Goal: Task Accomplishment & Management: Use online tool/utility

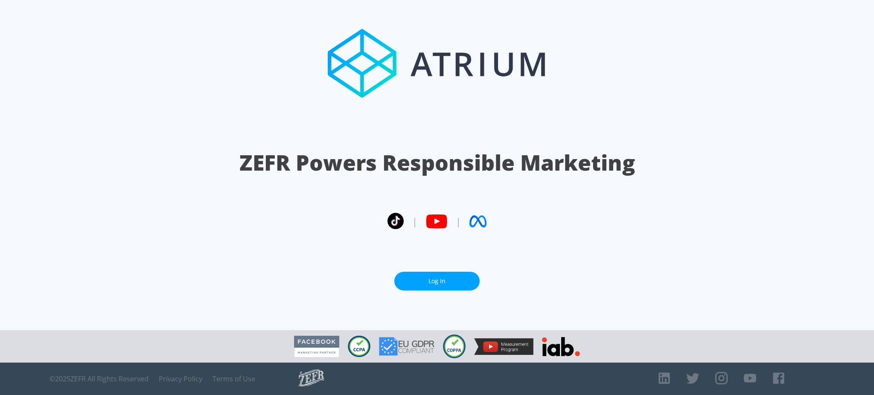
click at [447, 278] on link "Log In" at bounding box center [436, 281] width 85 height 19
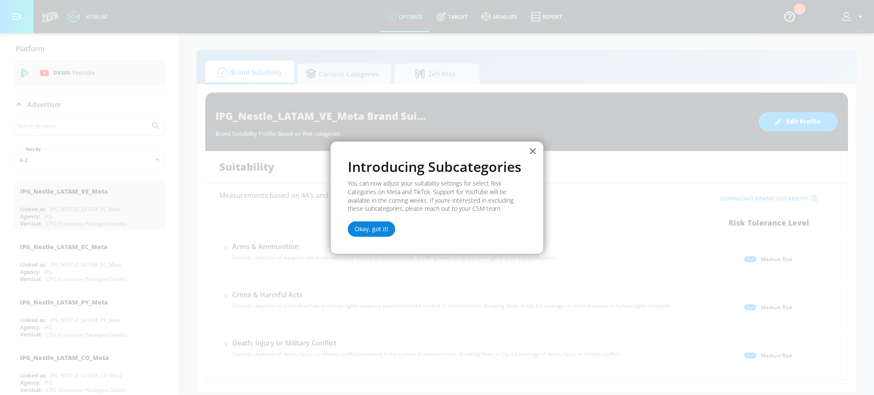
click at [371, 229] on button "Okay, got it!" at bounding box center [371, 229] width 47 height 15
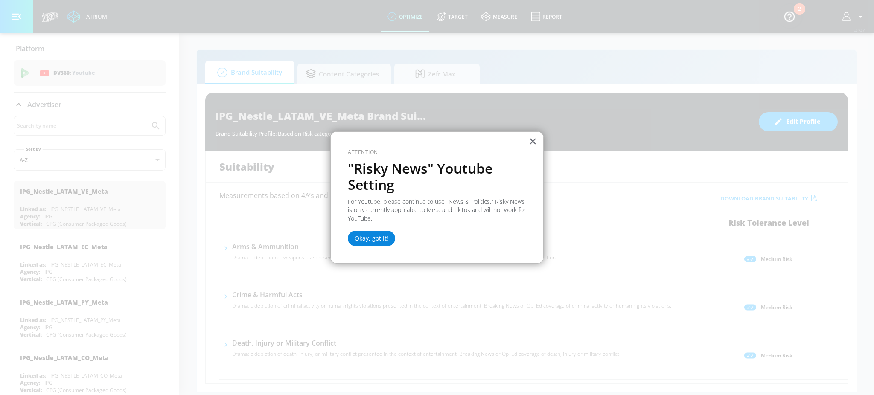
click at [379, 239] on button "Okay, got it!" at bounding box center [371, 238] width 47 height 15
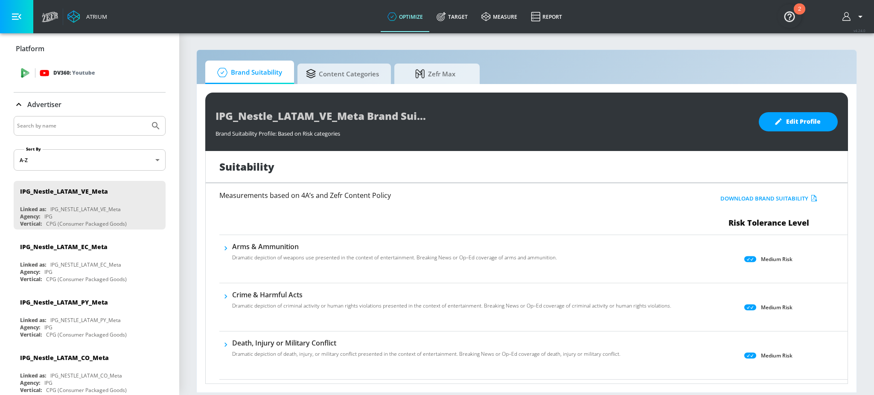
click at [95, 75] on div "DV360: Youtube" at bounding box center [99, 72] width 119 height 9
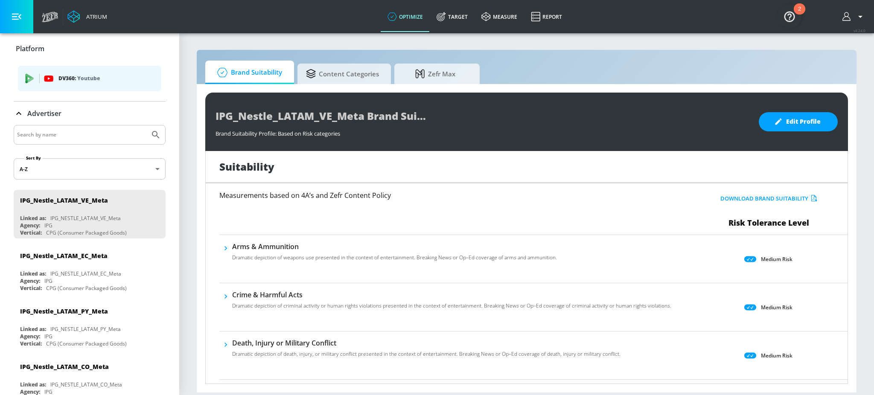
click at [860, 20] on icon "button" at bounding box center [861, 17] width 10 height 10
click at [588, 57] on div at bounding box center [437, 197] width 874 height 395
click at [39, 82] on hr "list of platforms" at bounding box center [39, 78] width 0 height 9
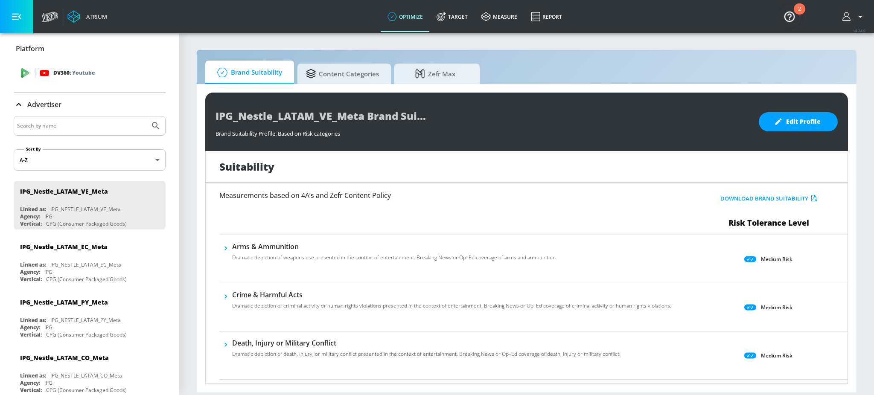
click at [40, 76] on icon at bounding box center [44, 72] width 9 height 9
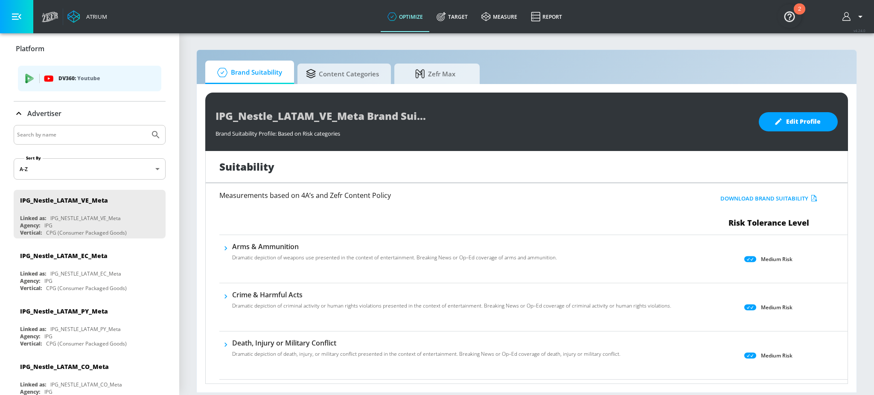
click at [18, 18] on icon "button" at bounding box center [16, 16] width 9 height 9
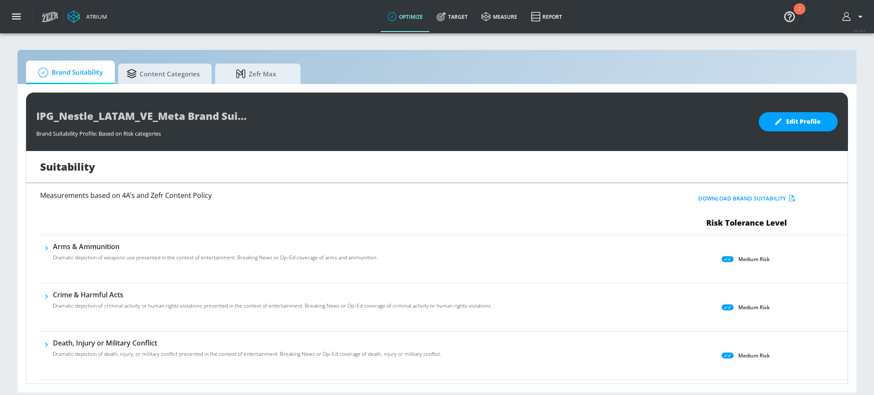
click at [105, 18] on div "Atrium" at bounding box center [95, 17] width 24 height 8
click at [18, 17] on icon "button" at bounding box center [16, 16] width 9 height 9
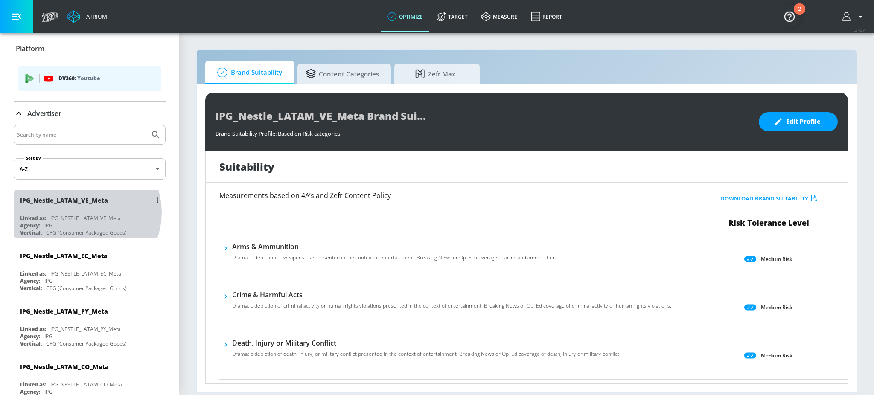
click at [85, 213] on div "IPG_Nestle_LATAM_VE_Meta Linked as: IPG_NESTLE_LATAM_VE_Meta Agency: IPG Vertic…" at bounding box center [90, 214] width 152 height 49
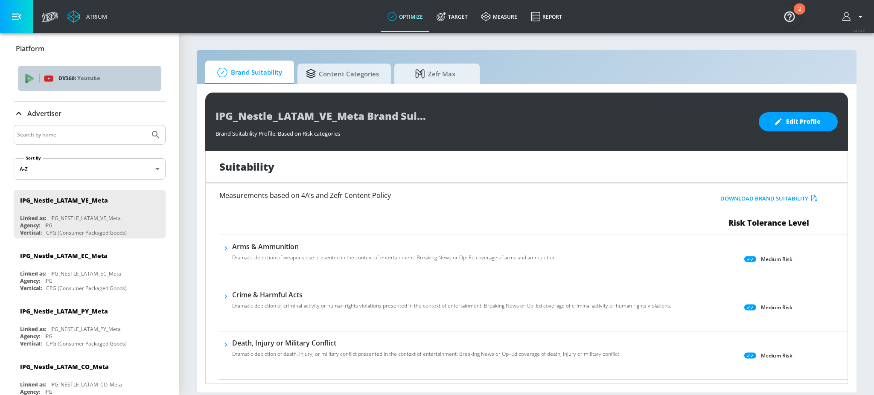
click at [122, 80] on p "DV360: Youtube" at bounding box center [106, 78] width 96 height 9
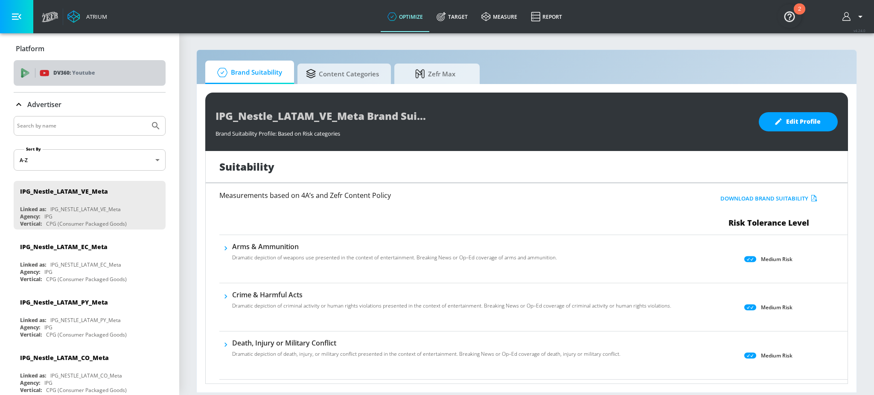
click at [125, 73] on div "DV360: Youtube" at bounding box center [99, 72] width 119 height 9
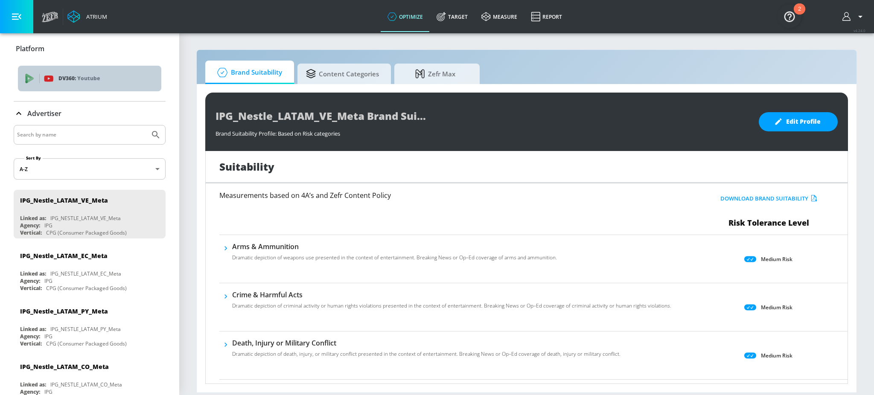
click at [125, 73] on div "DV360: Youtube" at bounding box center [89, 79] width 143 height 26
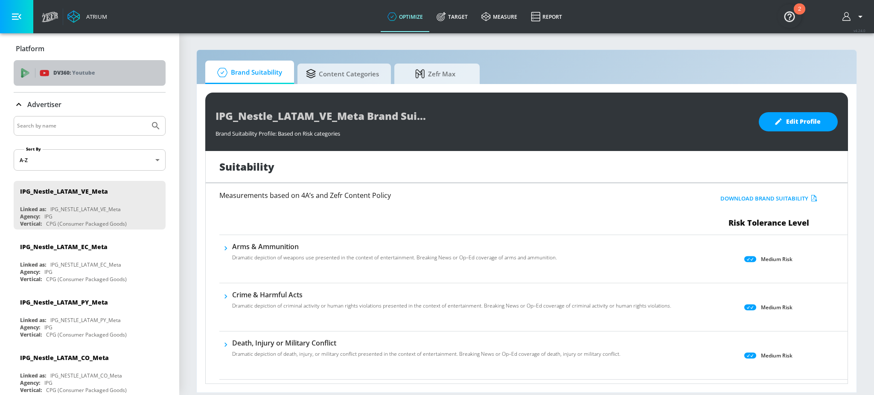
click at [125, 73] on div "DV360: Youtube" at bounding box center [99, 72] width 119 height 9
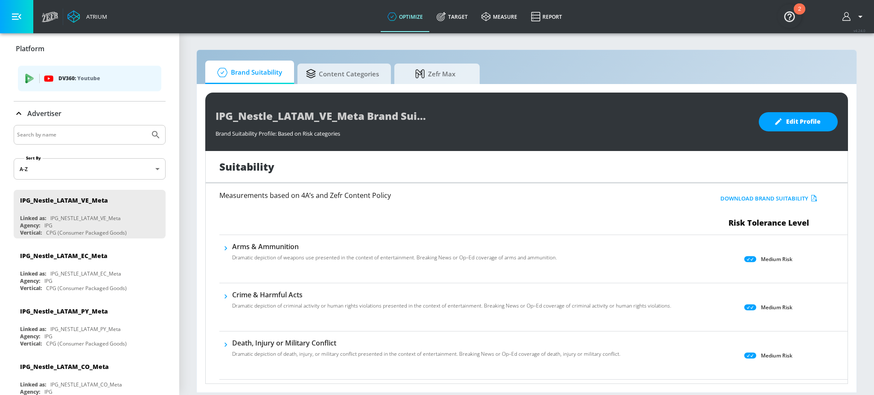
click at [122, 75] on p "DV360: Youtube" at bounding box center [106, 78] width 96 height 9
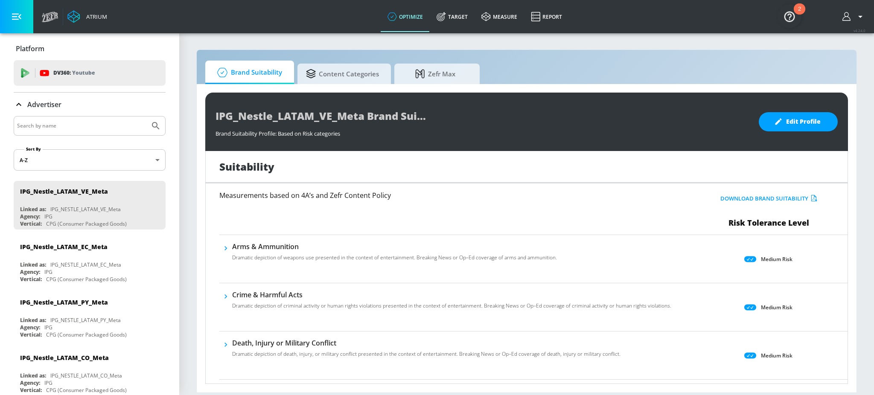
click at [122, 75] on div "DV360: Youtube" at bounding box center [99, 72] width 119 height 9
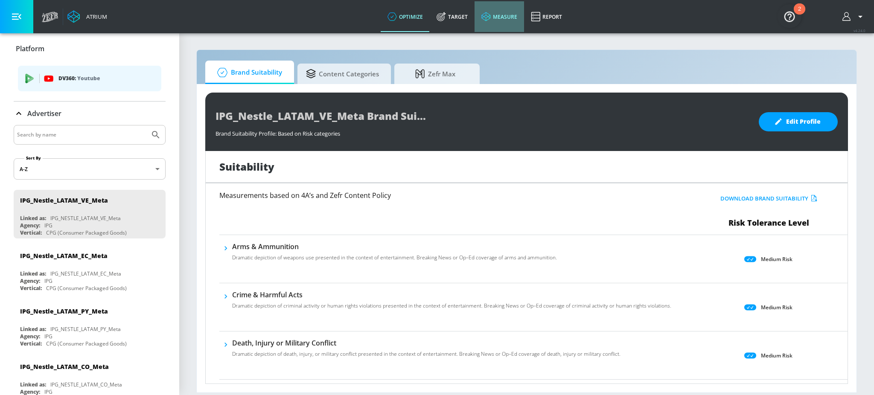
click at [509, 12] on link "measure" at bounding box center [500, 16] width 50 height 31
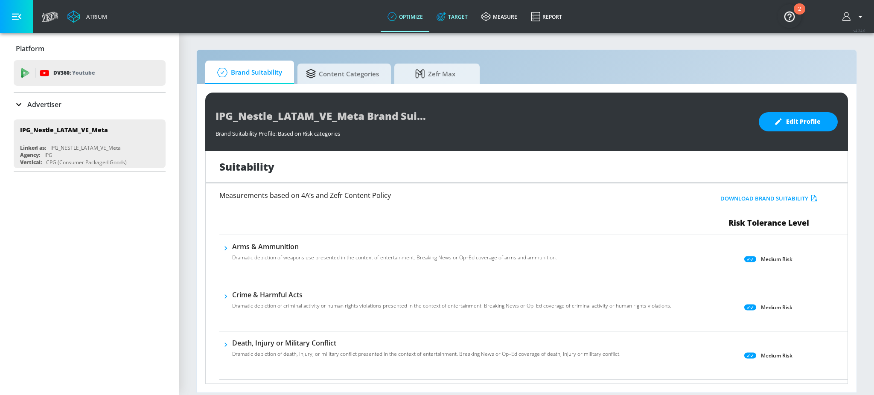
click at [461, 18] on link "Target" at bounding box center [452, 16] width 45 height 31
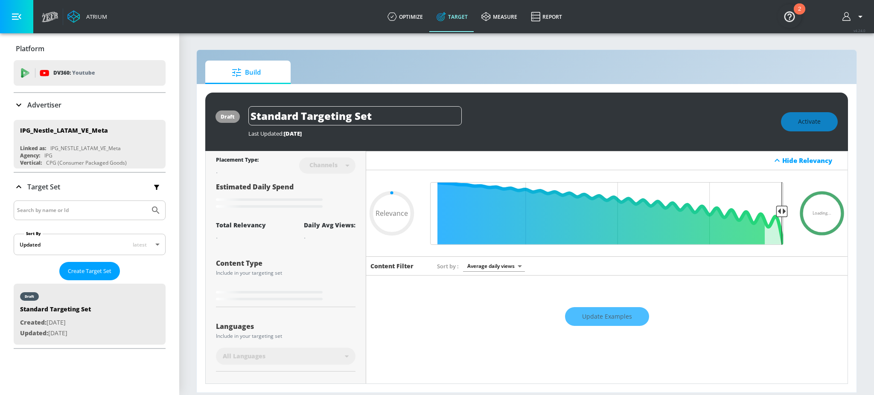
type input "0.05"
click at [502, 20] on link "measure" at bounding box center [500, 16] width 50 height 31
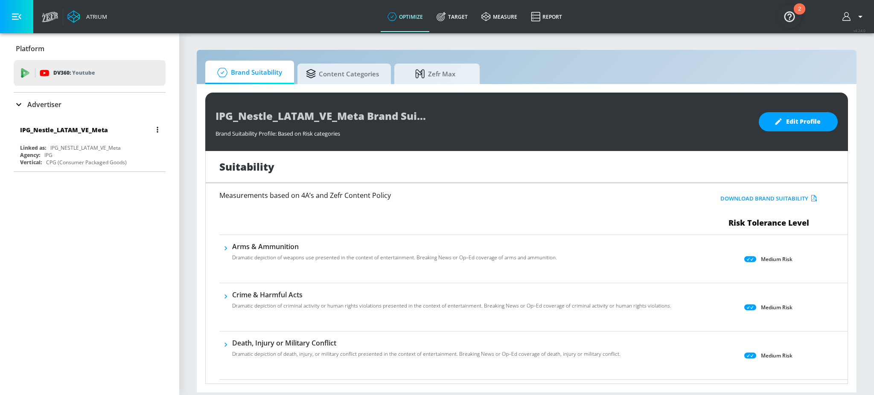
click at [67, 153] on div "Agency: IPG" at bounding box center [91, 155] width 143 height 7
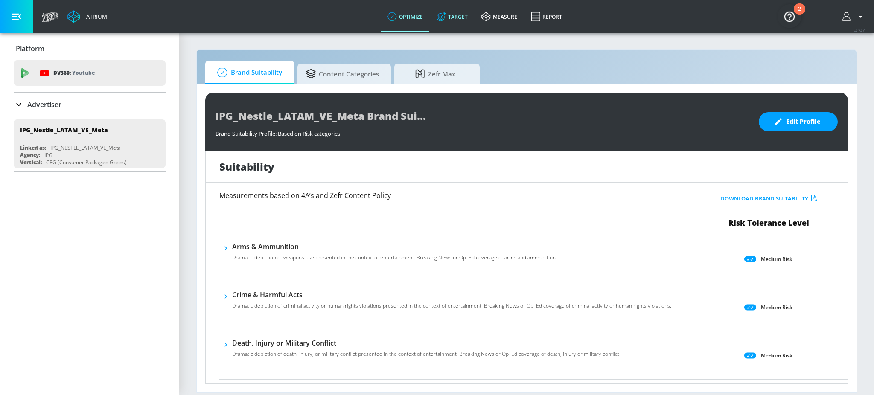
click at [460, 17] on link "Target" at bounding box center [452, 16] width 45 height 31
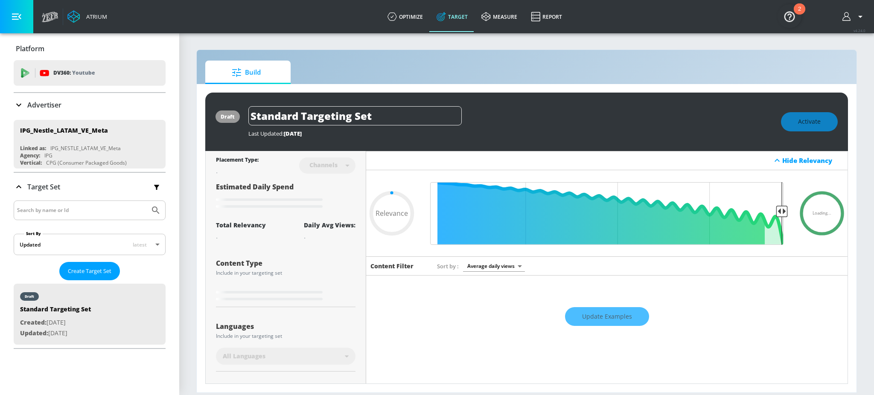
type input "0.05"
click at [499, 18] on link "measure" at bounding box center [500, 16] width 50 height 31
